Goal: Information Seeking & Learning: Learn about a topic

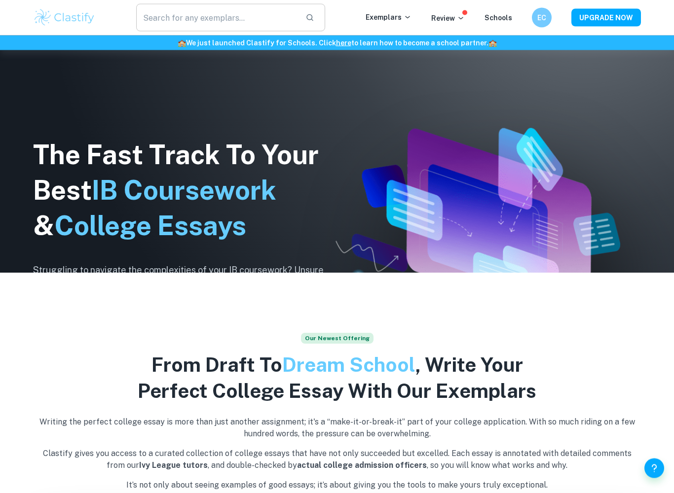
scroll to position [220, 0]
click at [201, 24] on input "text" at bounding box center [216, 18] width 161 height 28
type input "IA"
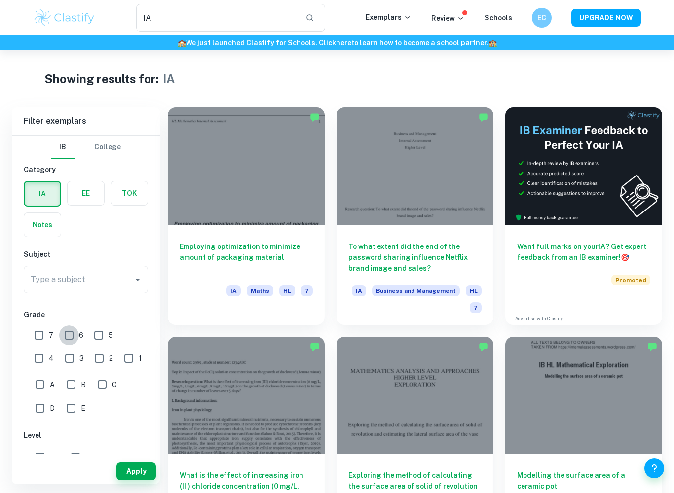
click at [72, 339] on input "6" at bounding box center [69, 335] width 20 height 20
checkbox input "true"
click at [138, 279] on icon "Open" at bounding box center [137, 280] width 5 height 2
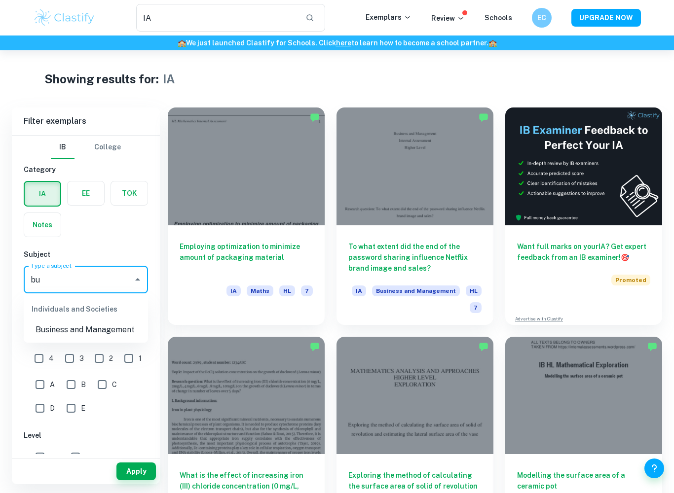
click at [80, 334] on li "Business and Management" at bounding box center [86, 330] width 124 height 18
type input "Business and Management"
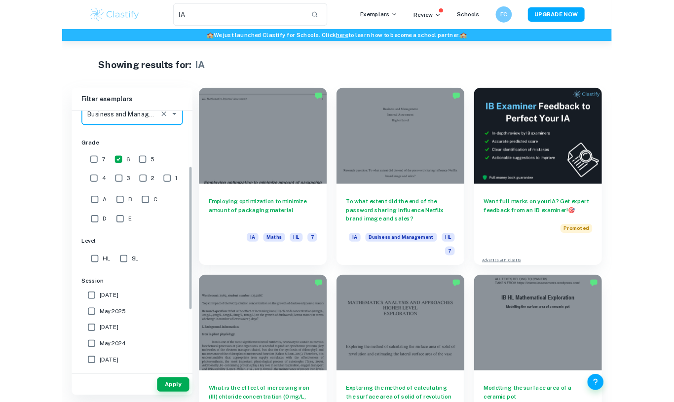
scroll to position [144, 0]
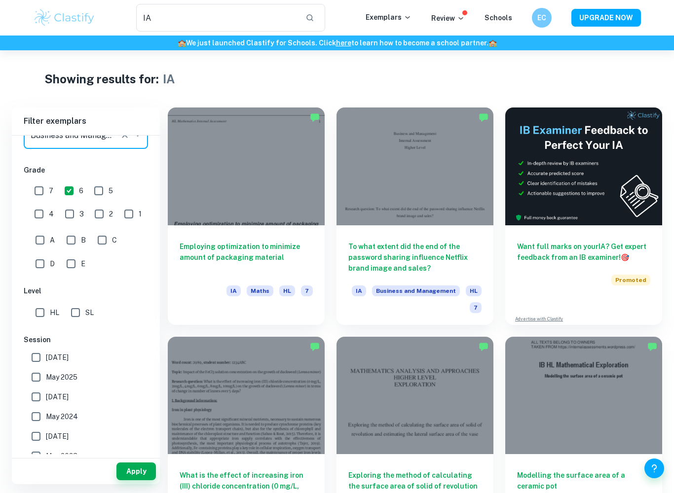
click at [49, 361] on span "[DATE]" at bounding box center [57, 357] width 23 height 11
click at [46, 361] on input "[DATE]" at bounding box center [36, 358] width 20 height 20
checkbox input "true"
click at [52, 377] on span "May 2025" at bounding box center [62, 377] width 32 height 11
click at [46, 377] on input "May 2025" at bounding box center [36, 377] width 20 height 20
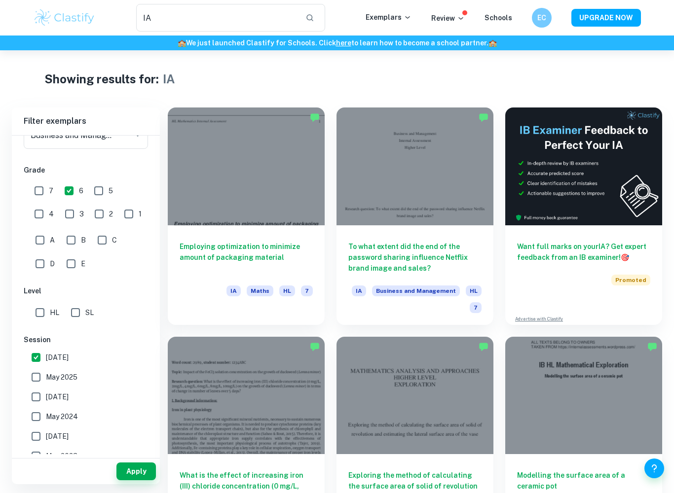
checkbox input "true"
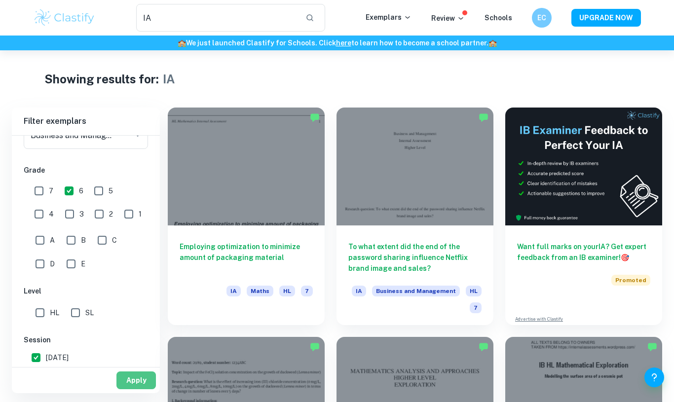
click at [141, 385] on button "Apply" at bounding box center [135, 380] width 39 height 18
